Goal: Book appointment/travel/reservation

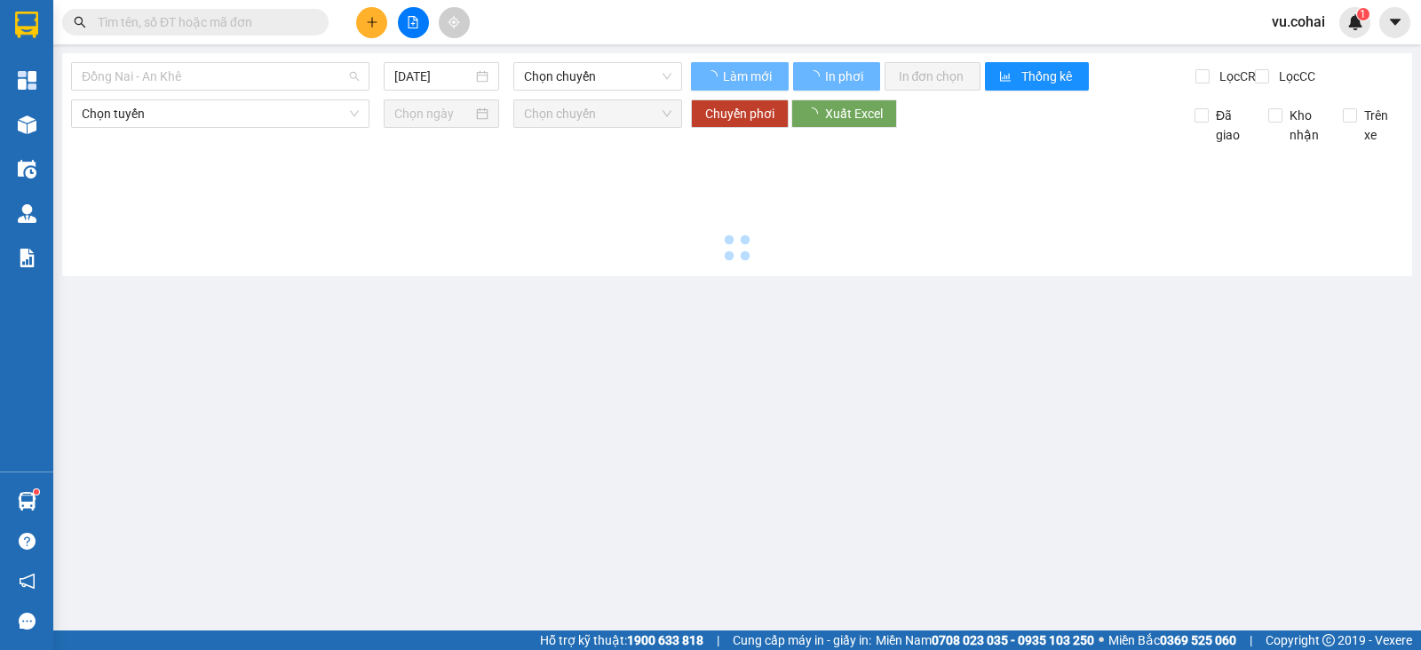
click at [214, 80] on span "Đồng Nai - An Khê" at bounding box center [220, 76] width 277 height 27
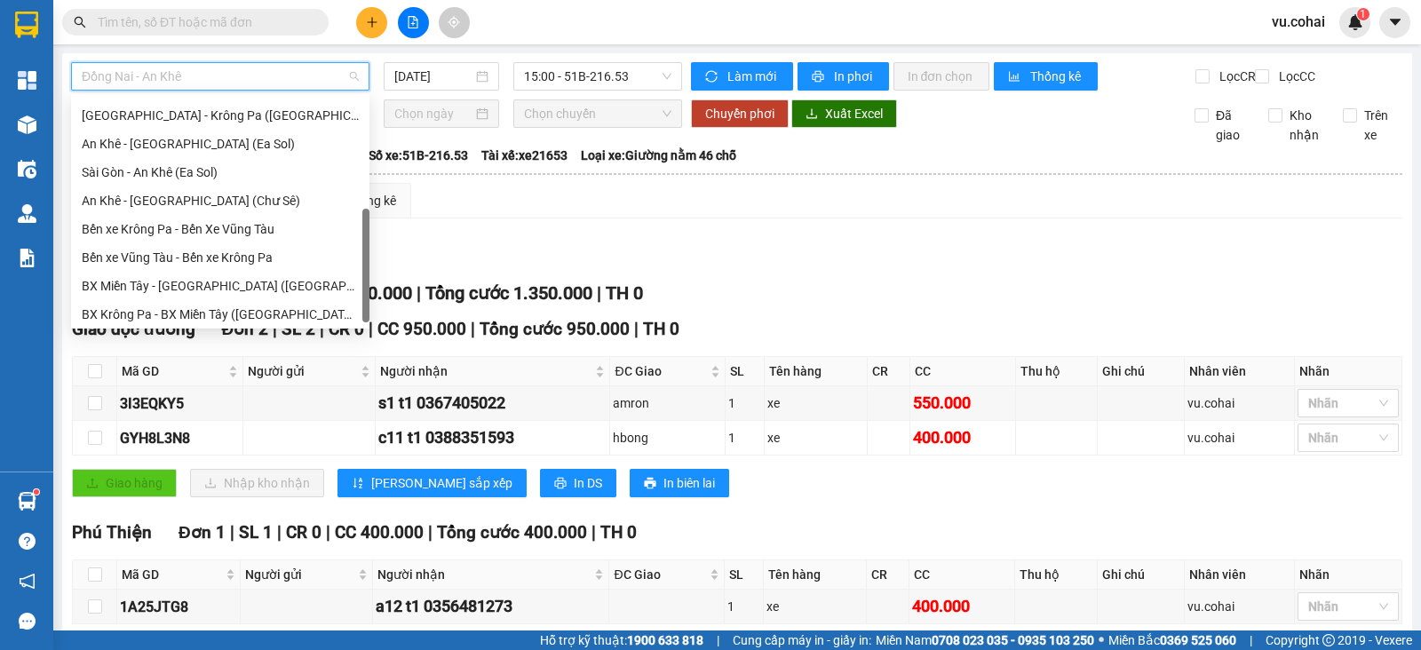
scroll to position [253, 0]
drag, startPoint x: 367, startPoint y: 119, endPoint x: 266, endPoint y: 232, distance: 151.0
click at [266, 232] on div "[GEOGRAPHIC_DATA] - [GEOGRAPHIC_DATA] ([GEOGRAPHIC_DATA]) [GEOGRAPHIC_DATA] - […" at bounding box center [220, 211] width 298 height 227
click at [204, 106] on div "[GEOGRAPHIC_DATA] - Krông Pa ([GEOGRAPHIC_DATA])" at bounding box center [220, 115] width 277 height 20
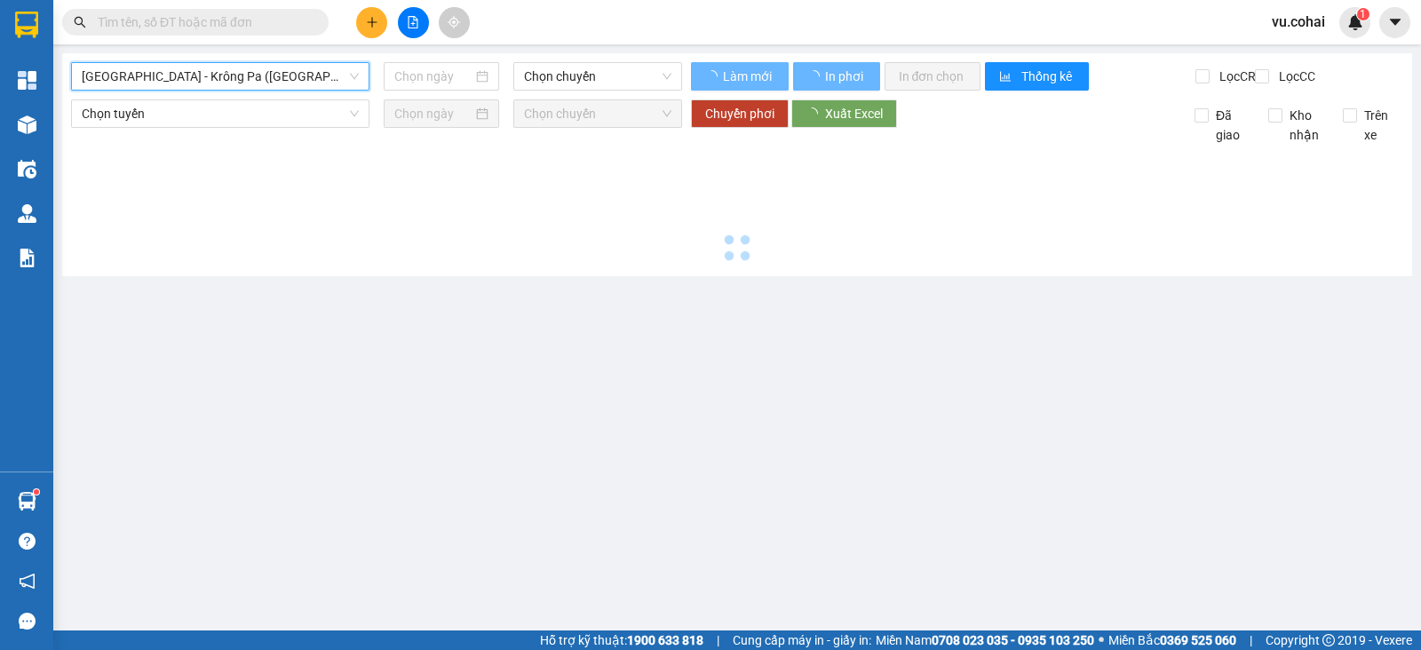
type input "[DATE]"
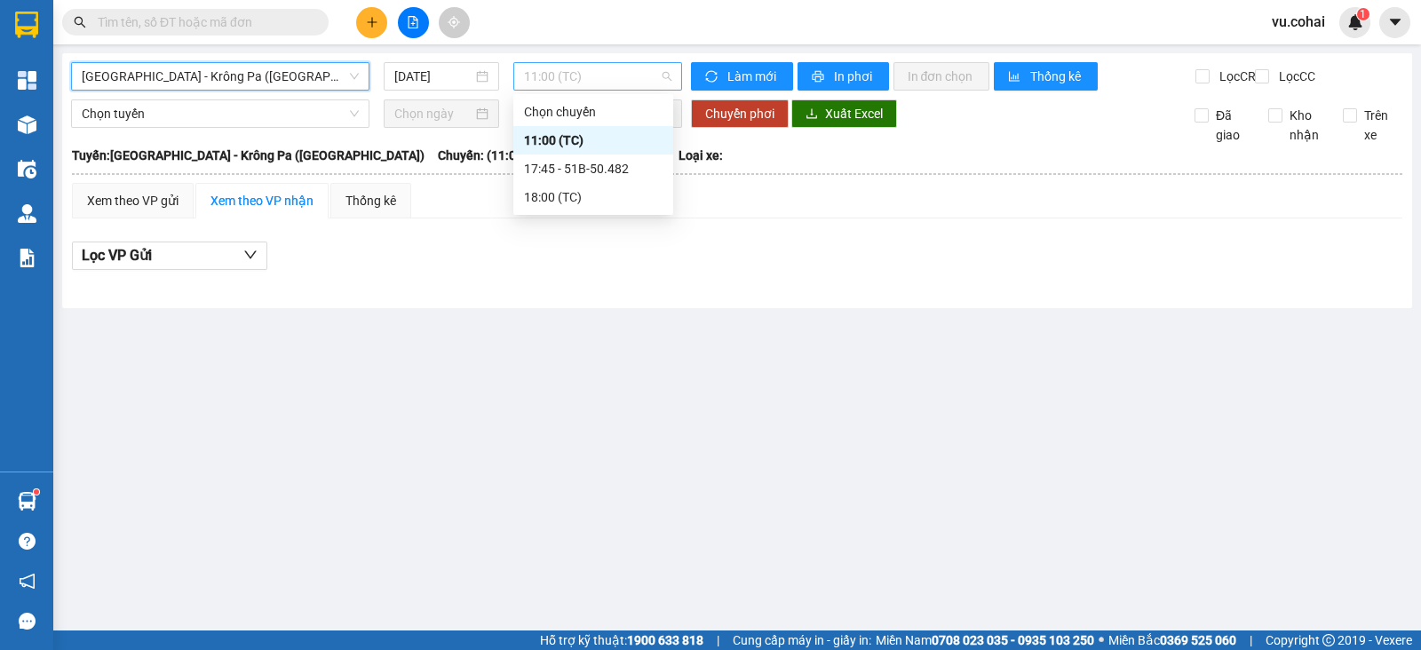
click at [600, 81] on span "11:00 (TC)" at bounding box center [597, 76] width 147 height 27
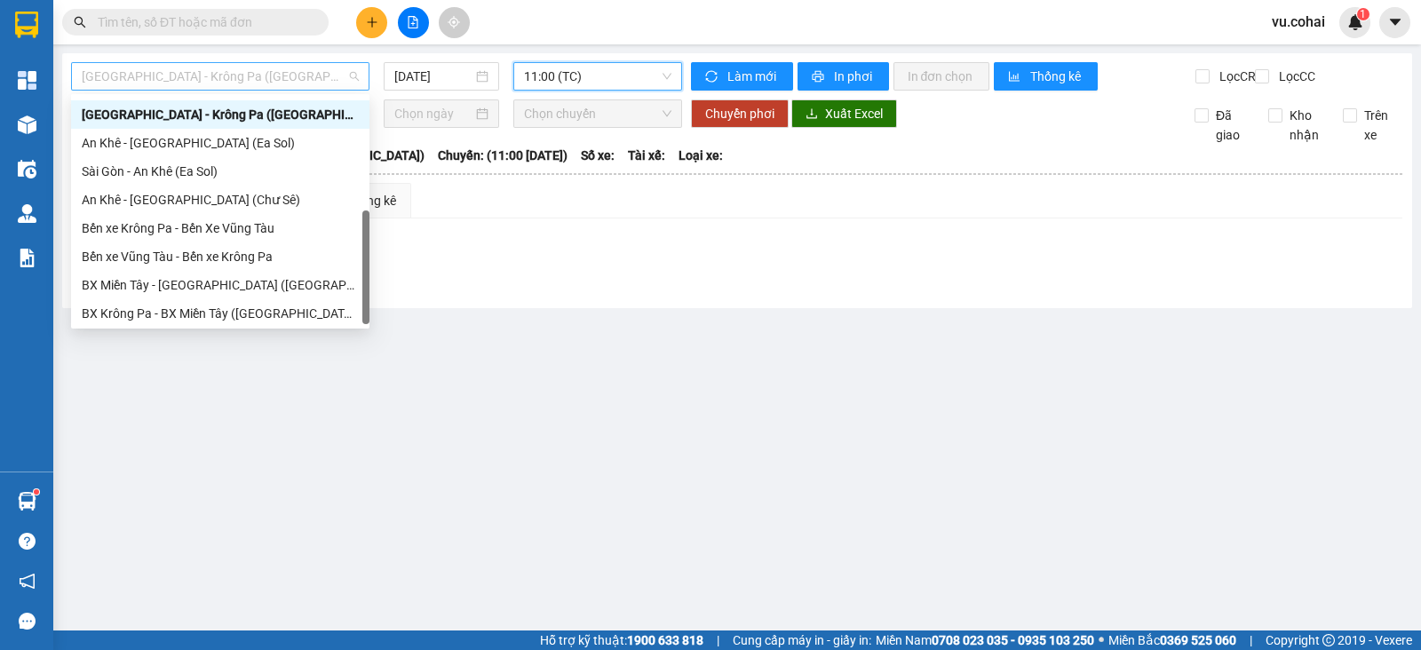
click at [283, 81] on span "[GEOGRAPHIC_DATA] - Krông Pa ([GEOGRAPHIC_DATA])" at bounding box center [220, 76] width 277 height 27
click at [291, 258] on div "Bến xe Vũng Tàu - Bến xe Krông Pa" at bounding box center [220, 257] width 277 height 20
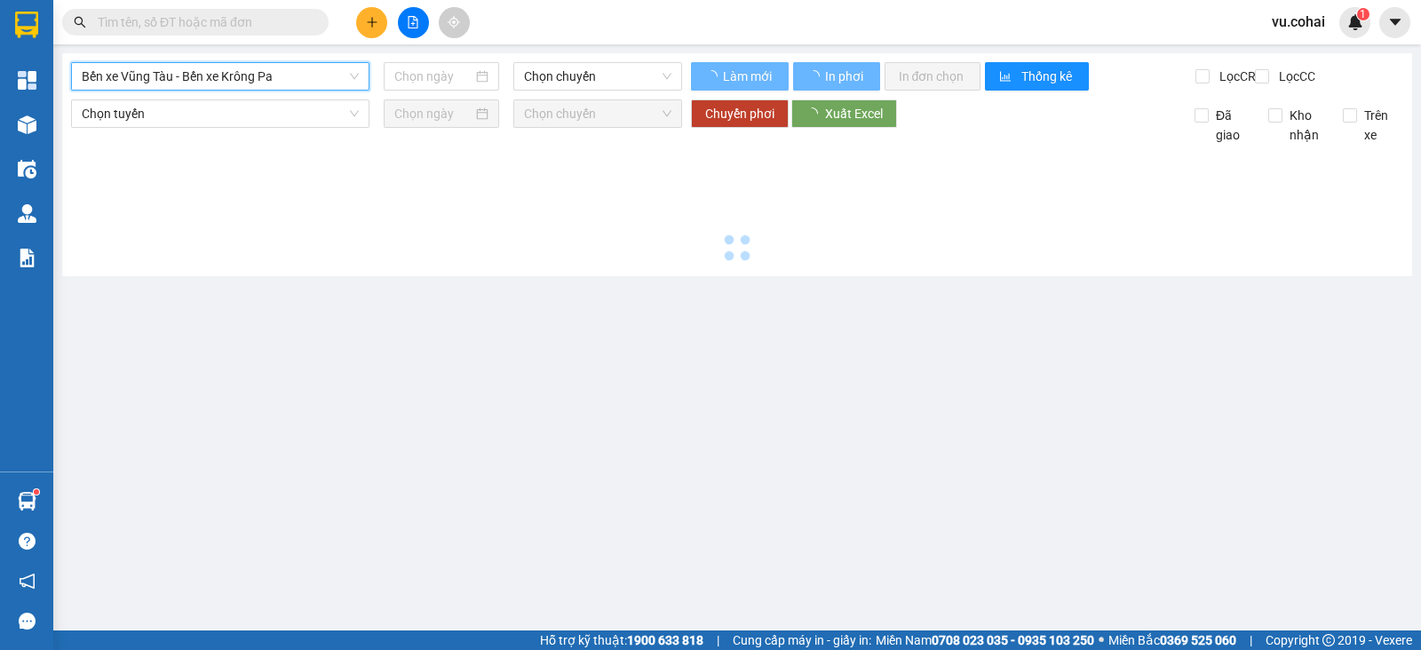
type input "[DATE]"
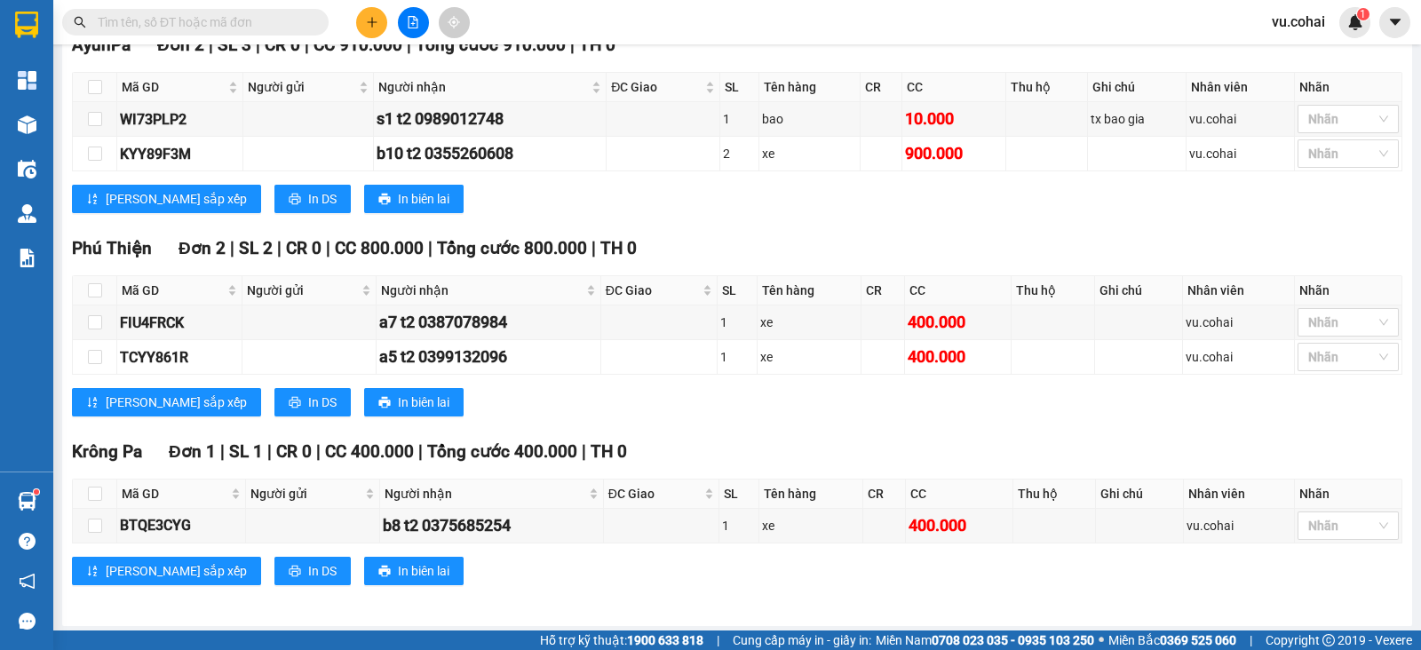
scroll to position [299, 0]
